Goal: Learn about a topic

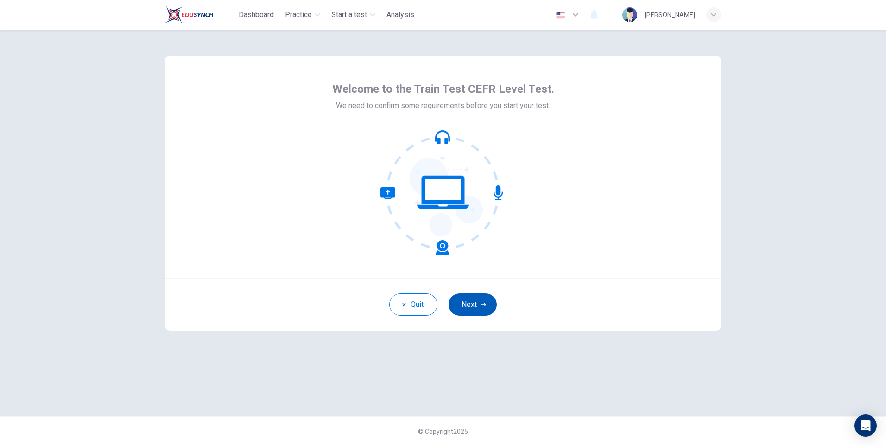
click at [475, 297] on button "Next" at bounding box center [472, 304] width 48 height 22
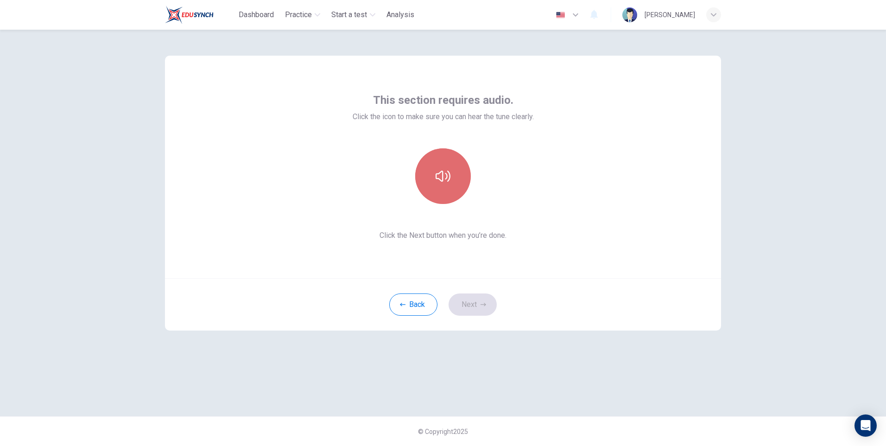
click at [454, 171] on button "button" at bounding box center [443, 176] width 56 height 56
click at [476, 303] on button "Next" at bounding box center [472, 304] width 48 height 22
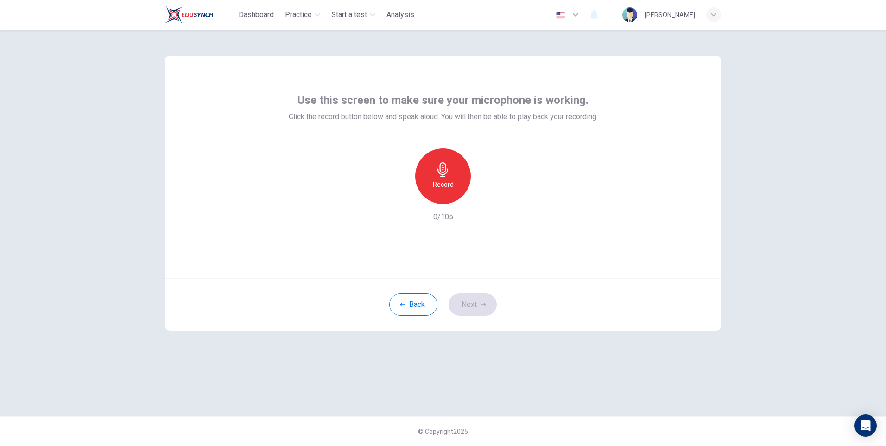
click at [435, 168] on div "Record" at bounding box center [443, 176] width 56 height 56
click at [475, 304] on div "Back Next" at bounding box center [443, 304] width 556 height 52
click at [437, 184] on h6 "Stop" at bounding box center [443, 184] width 14 height 11
click at [480, 195] on div "button" at bounding box center [485, 196] width 15 height 15
click at [488, 302] on button "Next" at bounding box center [472, 304] width 48 height 22
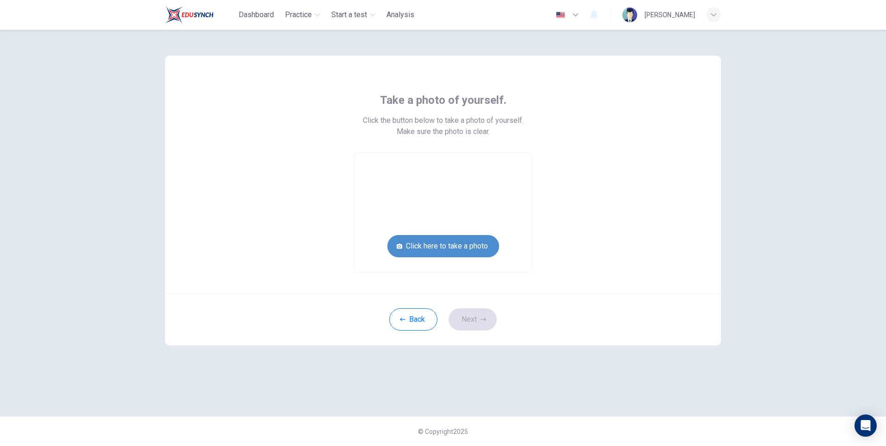
click at [471, 247] on button "Click here to take a photo" at bounding box center [443, 246] width 112 height 22
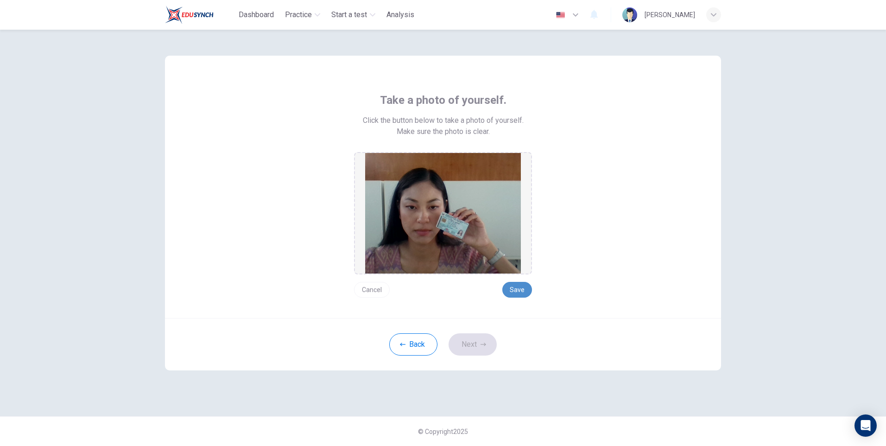
click at [523, 288] on button "Save" at bounding box center [517, 290] width 30 height 16
click at [484, 358] on div "Back Next" at bounding box center [443, 344] width 556 height 52
click at [478, 351] on button "Next" at bounding box center [472, 344] width 48 height 22
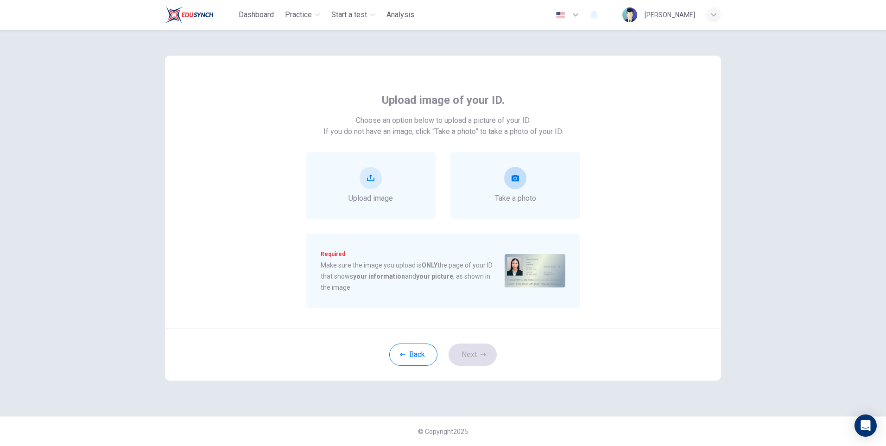
click at [522, 193] on span "Take a photo" at bounding box center [515, 198] width 41 height 11
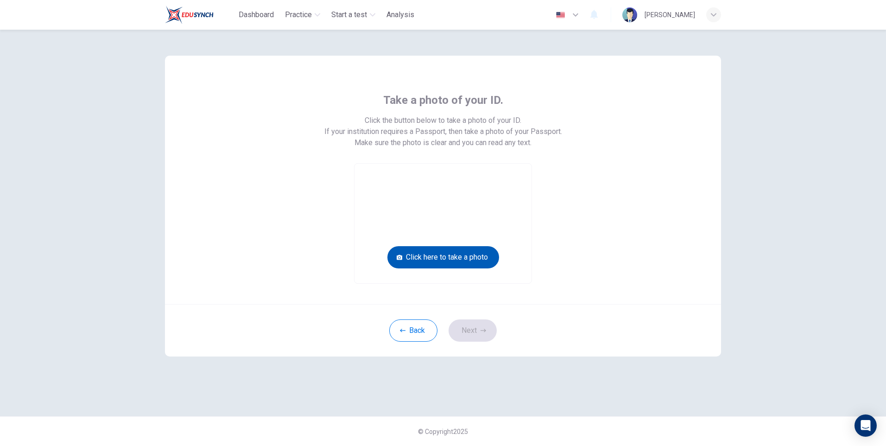
click at [441, 263] on button "Click here to take a photo" at bounding box center [443, 257] width 112 height 22
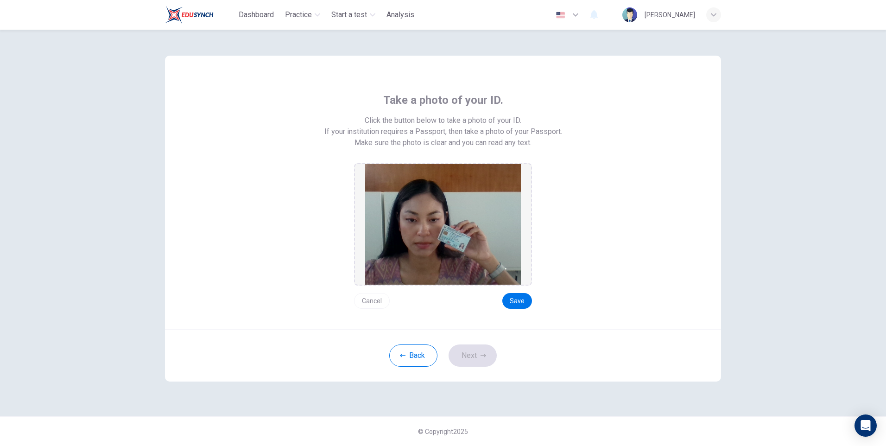
drag, startPoint x: 510, startPoint y: 303, endPoint x: 499, endPoint y: 314, distance: 15.7
click at [508, 303] on button "Save" at bounding box center [517, 301] width 30 height 16
click at [474, 347] on button "Next" at bounding box center [472, 355] width 48 height 22
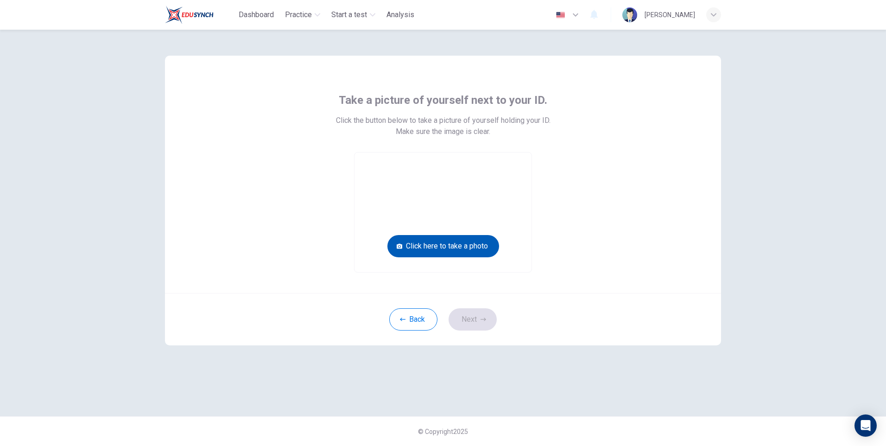
click at [462, 246] on button "Click here to take a photo" at bounding box center [443, 246] width 112 height 22
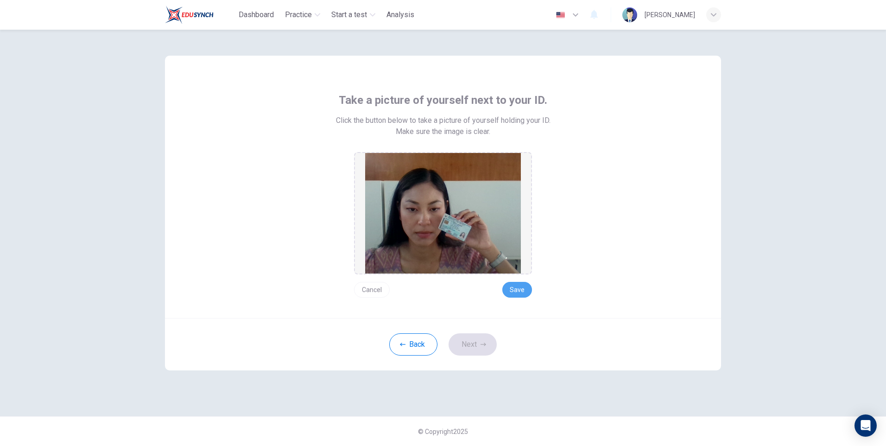
drag, startPoint x: 530, startPoint y: 291, endPoint x: 489, endPoint y: 321, distance: 50.9
click at [528, 289] on button "Save" at bounding box center [517, 290] width 30 height 16
click at [469, 343] on button "Next" at bounding box center [472, 344] width 48 height 22
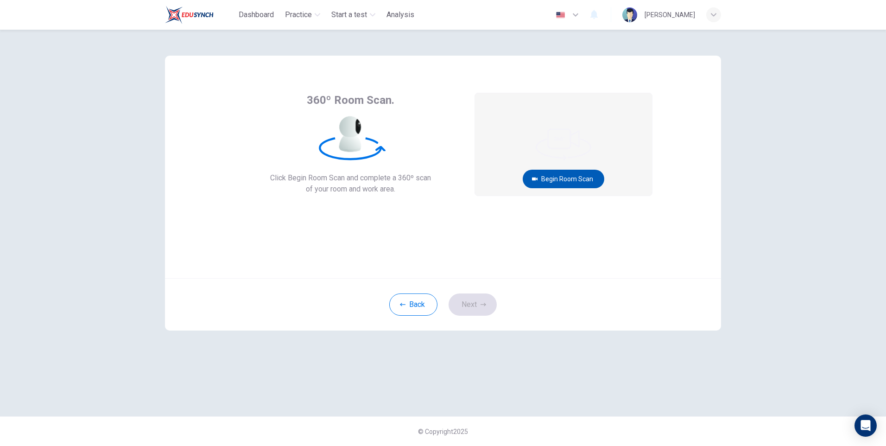
click at [575, 181] on button "Begin Room Scan" at bounding box center [564, 179] width 82 height 19
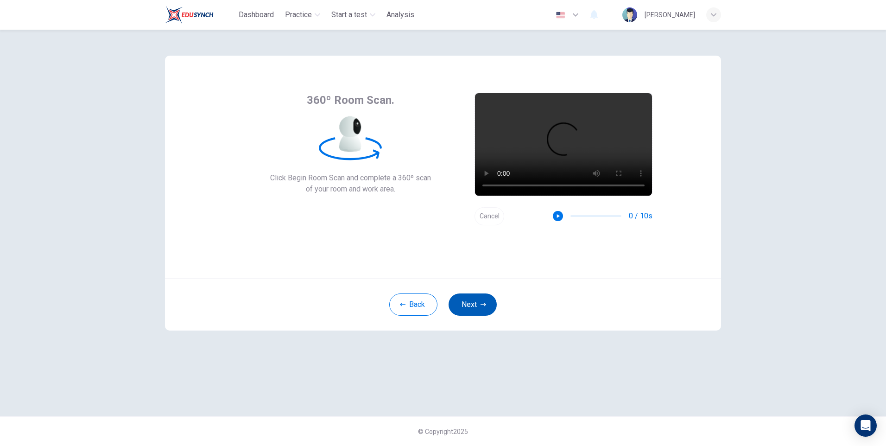
click at [467, 311] on button "Next" at bounding box center [472, 304] width 48 height 22
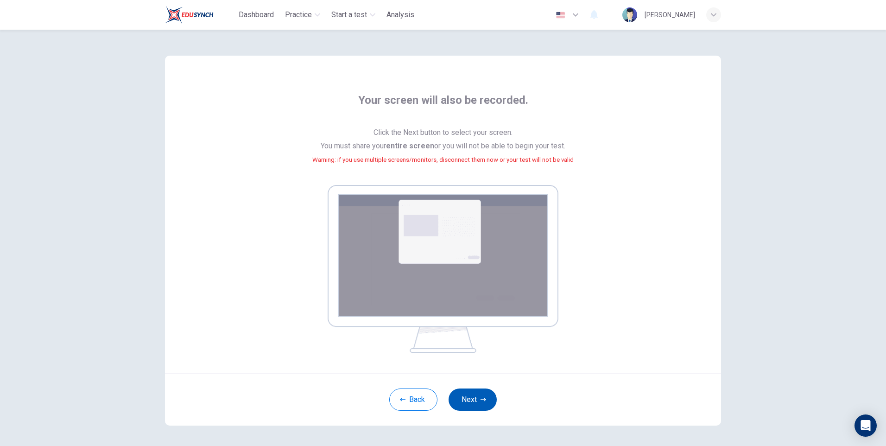
click at [489, 389] on button "Next" at bounding box center [472, 399] width 48 height 22
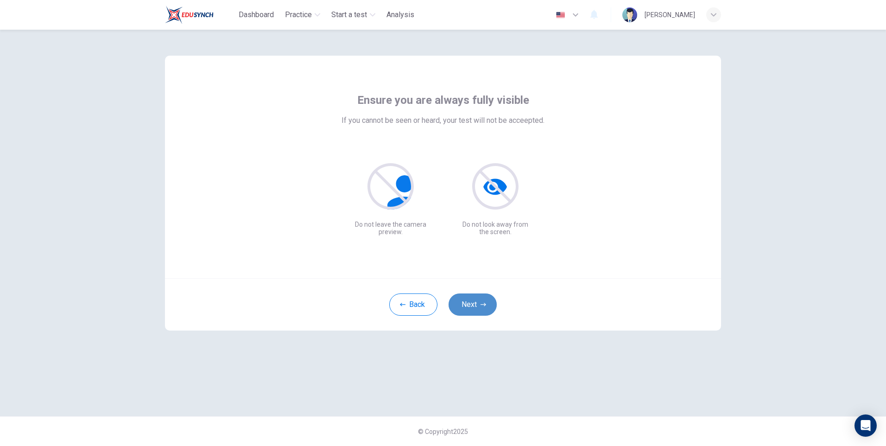
click at [478, 307] on button "Next" at bounding box center [472, 304] width 48 height 22
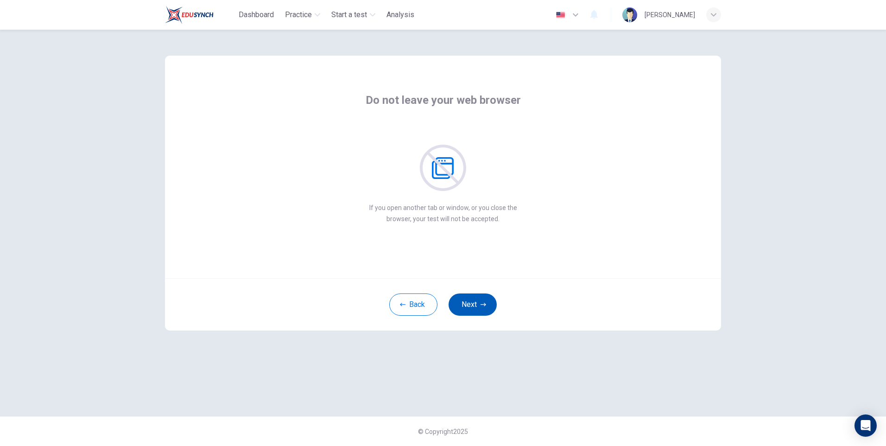
click at [478, 307] on button "Next" at bounding box center [472, 304] width 48 height 22
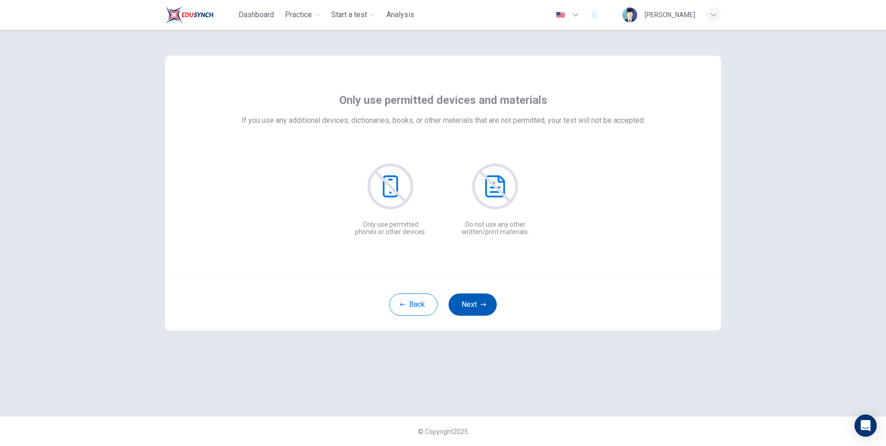
click at [478, 307] on button "Next" at bounding box center [472, 304] width 48 height 22
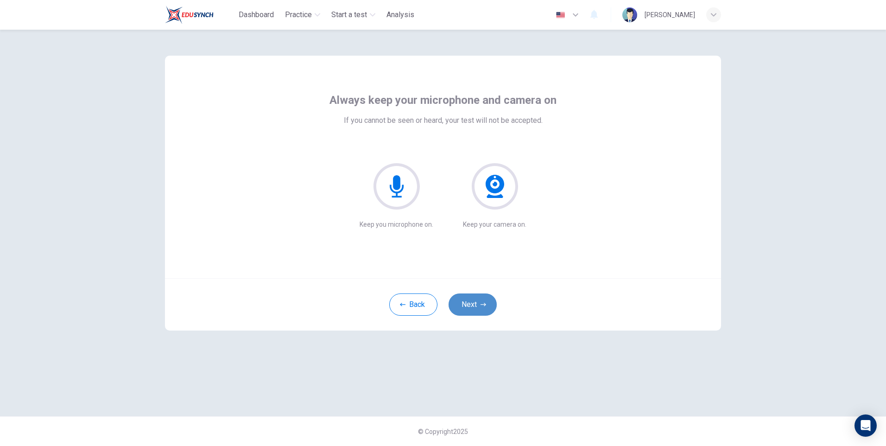
click at [478, 307] on button "Next" at bounding box center [472, 304] width 48 height 22
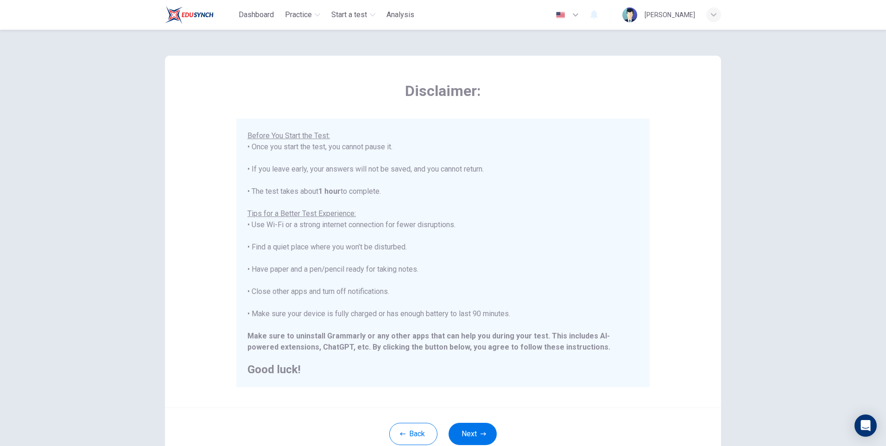
scroll to position [69, 0]
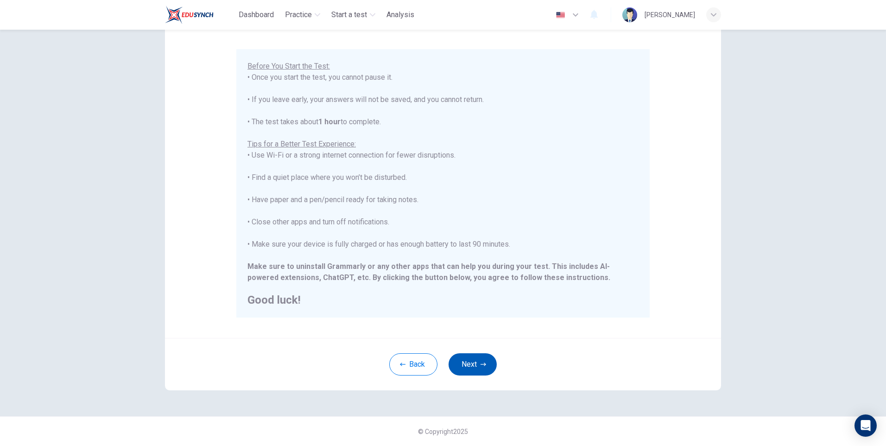
click at [477, 358] on button "Next" at bounding box center [472, 364] width 48 height 22
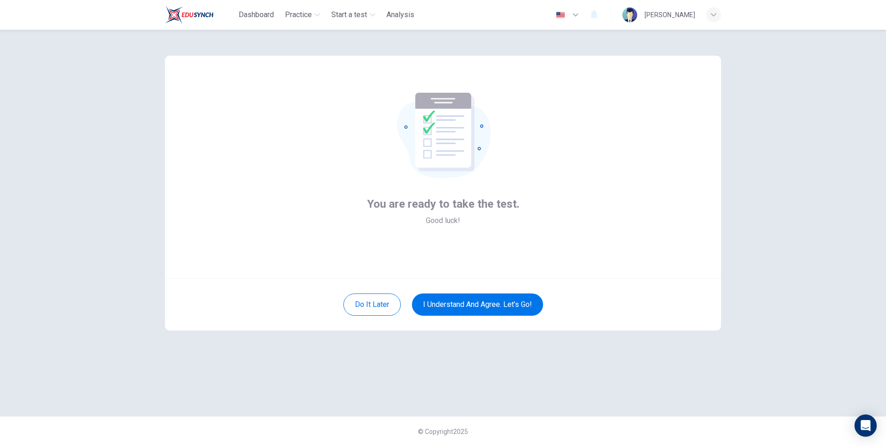
scroll to position [0, 0]
click at [497, 305] on button "I understand and agree. Let’s go!" at bounding box center [477, 304] width 131 height 22
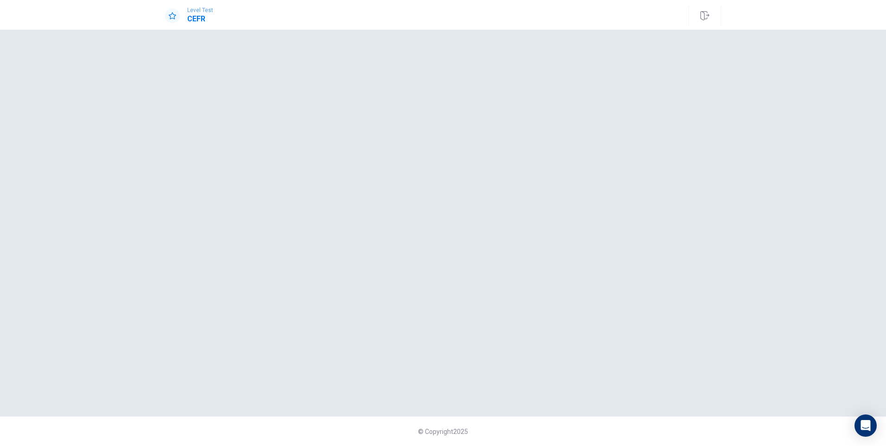
click at [495, 303] on div at bounding box center [443, 222] width 556 height 349
click at [695, 19] on button "button" at bounding box center [704, 16] width 32 height 20
